Goal: Learn about a topic: Learn about a topic

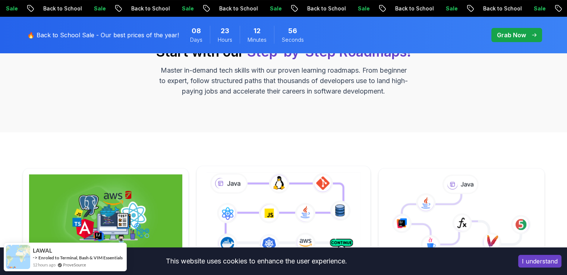
scroll to position [37, 0]
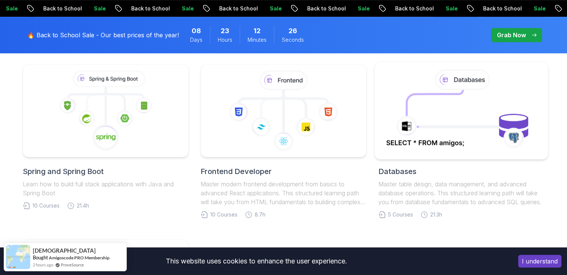
scroll to position [410, 0]
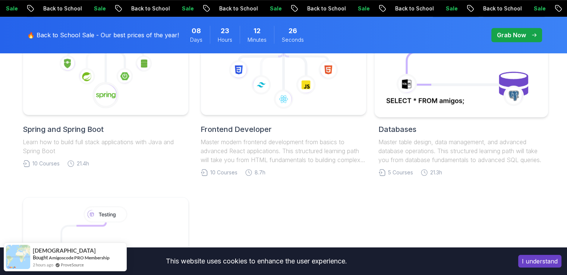
click at [454, 110] on icon at bounding box center [461, 68] width 157 height 85
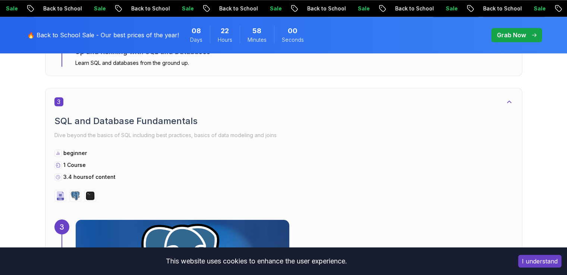
scroll to position [816, 0]
